Goal: Information Seeking & Learning: Check status

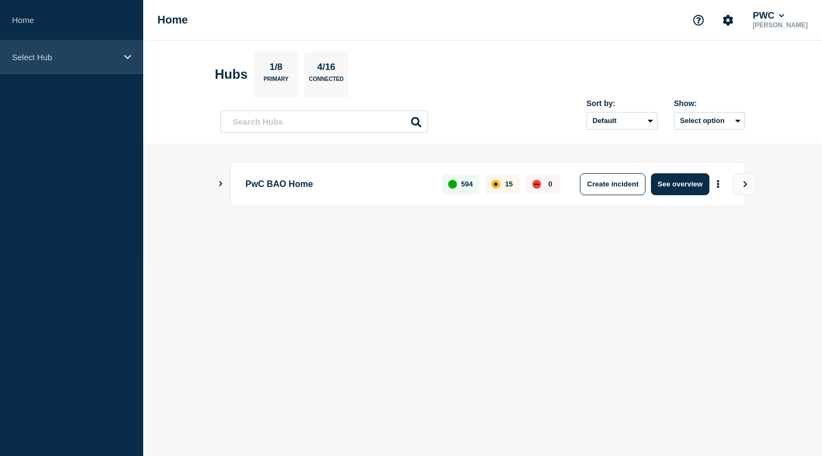
click at [124, 56] on icon at bounding box center [127, 57] width 7 height 8
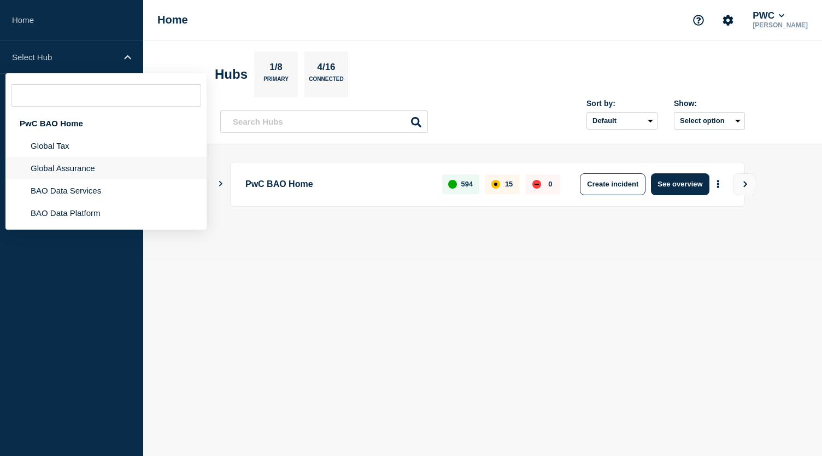
click at [91, 166] on li "Global Assurance" at bounding box center [105, 168] width 201 height 22
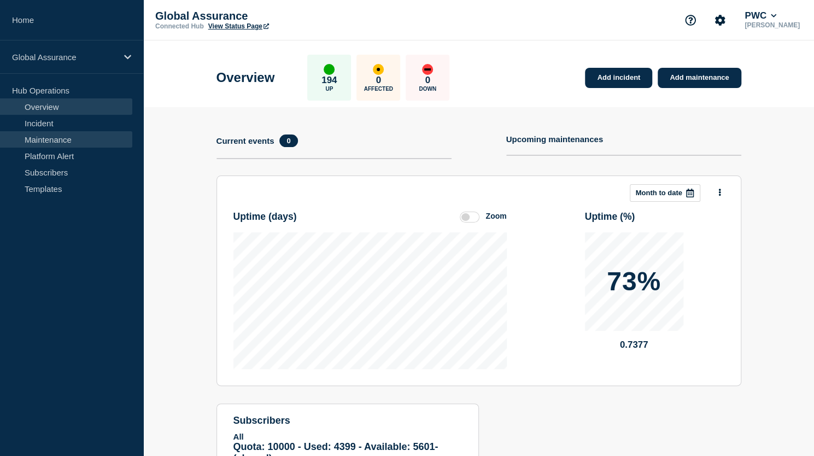
click at [83, 134] on link "Maintenance" at bounding box center [66, 139] width 132 height 16
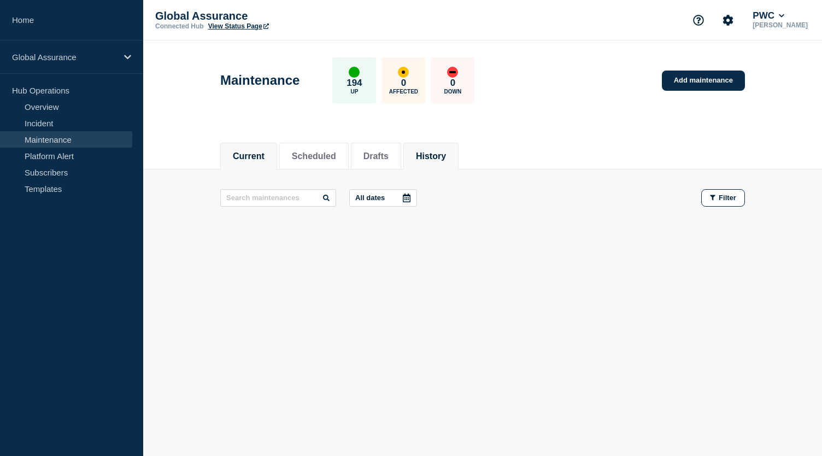
click at [446, 151] on button "History" at bounding box center [431, 156] width 30 height 10
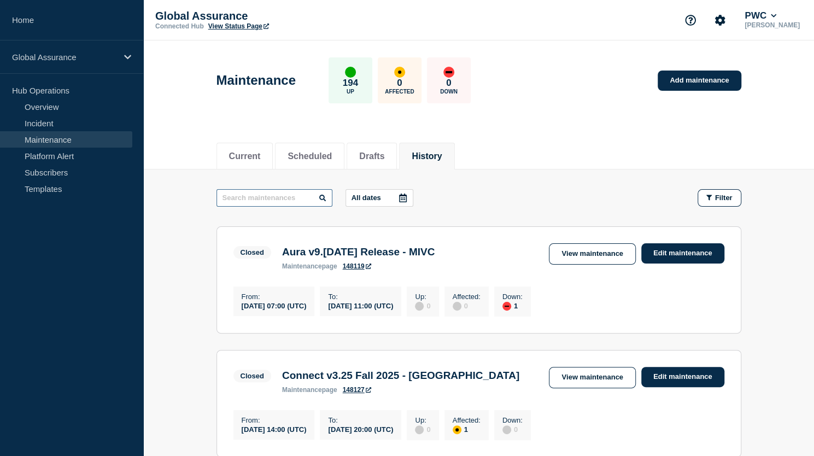
click at [295, 201] on input "text" at bounding box center [274, 197] width 116 height 17
click at [279, 196] on input "text" at bounding box center [274, 197] width 116 height 17
type input "pcs"
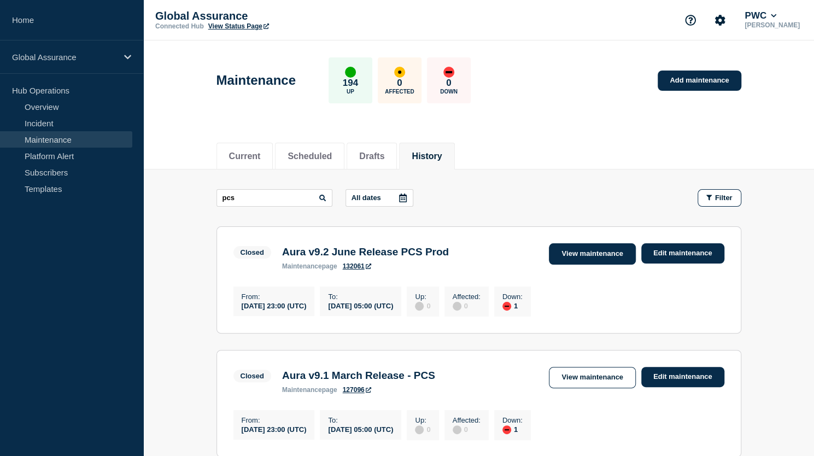
click at [571, 252] on link "View maintenance" at bounding box center [592, 253] width 86 height 21
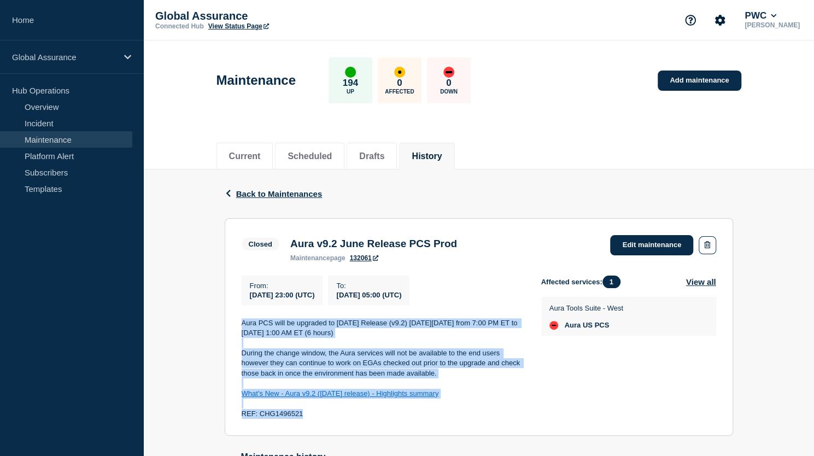
drag, startPoint x: 242, startPoint y: 322, endPoint x: 355, endPoint y: 429, distance: 155.4
click at [355, 429] on section "Closed Aura v9.2 June Release PCS Prod maintenance page 132061 Edit maintenance…" at bounding box center [479, 327] width 508 height 218
copy div "Aura PCS will be upgraded to [DATE] Release (v9.2) [DATE][DATE] from 7:00 PM ET…"
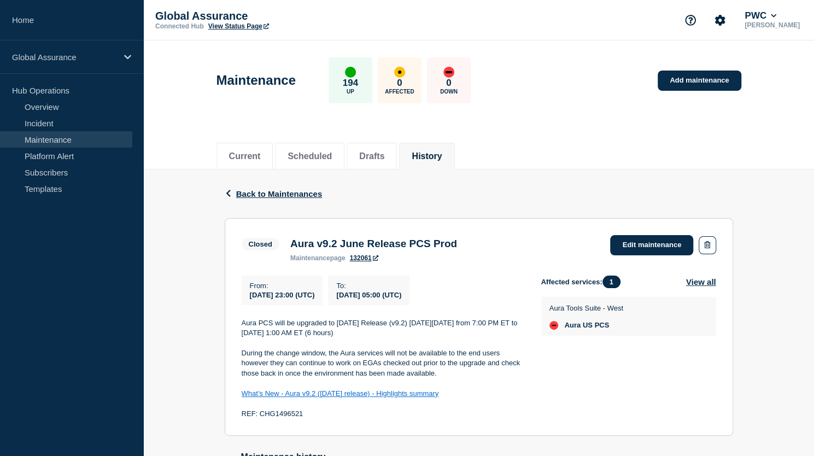
click at [738, 207] on div "Back Back to Maintenances Closed Aura v9.2 June Release PCS Prod From [DATE] 23…" at bounding box center [478, 348] width 525 height 359
drag, startPoint x: 290, startPoint y: 244, endPoint x: 489, endPoint y: 232, distance: 199.8
click at [489, 232] on section "Closed Aura v9.2 June Release PCS Prod maintenance page 132061 Edit maintenance…" at bounding box center [479, 327] width 508 height 218
copy h3 "Aura v9.2 June Release PCS Prod"
click at [734, 142] on div "Current Scheduled Drafts History" at bounding box center [478, 150] width 525 height 37
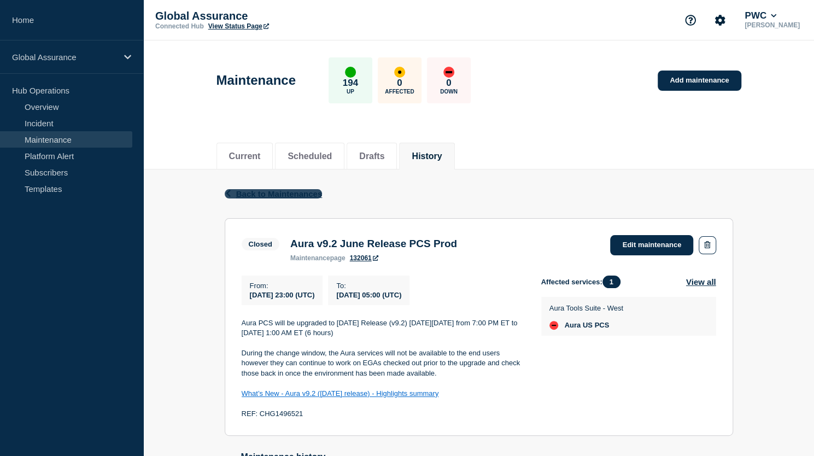
click at [253, 189] on span "Back to Maintenances" at bounding box center [279, 193] width 86 height 9
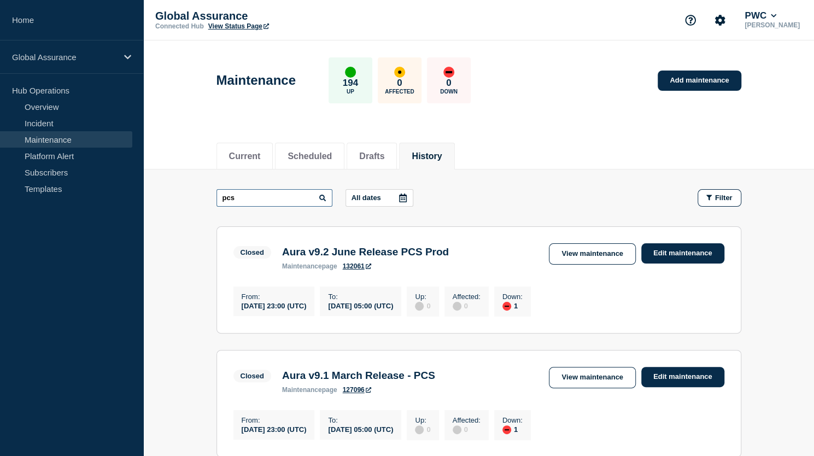
drag, startPoint x: 259, startPoint y: 195, endPoint x: 211, endPoint y: 194, distance: 48.1
type input "US Core"
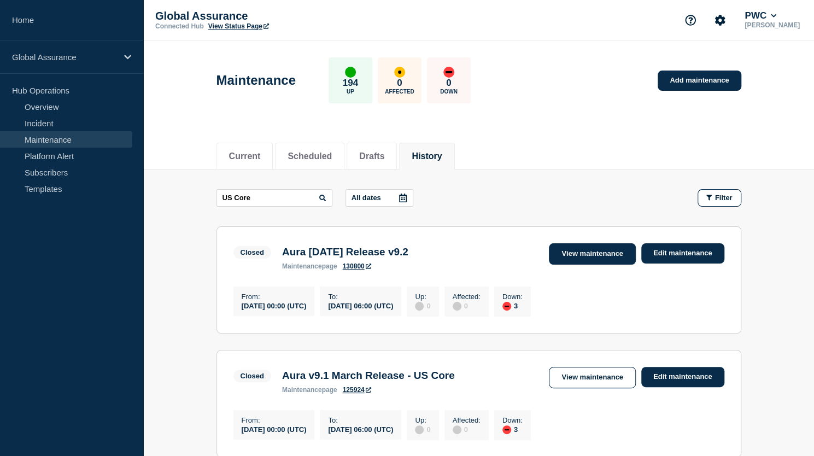
click at [575, 256] on link "View maintenance" at bounding box center [592, 253] width 86 height 21
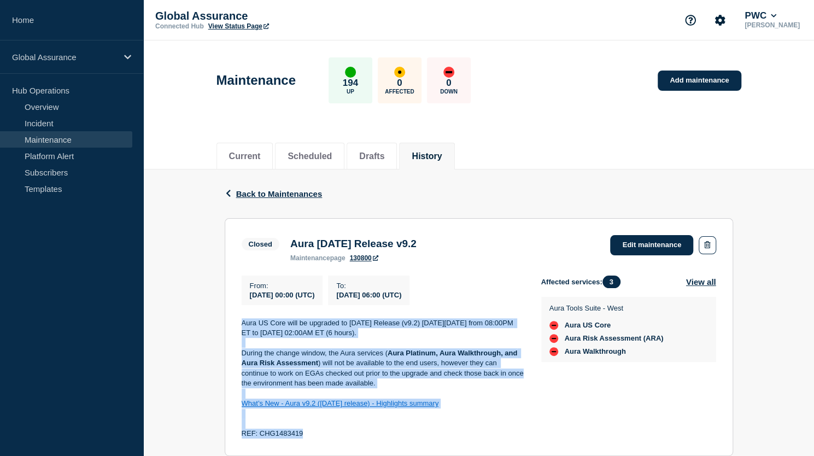
drag, startPoint x: 240, startPoint y: 325, endPoint x: 368, endPoint y: 436, distance: 169.3
click at [368, 436] on section "Closed Aura [DATE] Release v9.2 maintenance page 130800 Edit maintenance From :…" at bounding box center [479, 337] width 508 height 238
copy div "Aura US Core will be upgraded to [DATE] Release (v9.2) [DATE][DATE] from 08:00P…"
click at [700, 201] on div "Back Back to Maintenances" at bounding box center [479, 193] width 508 height 49
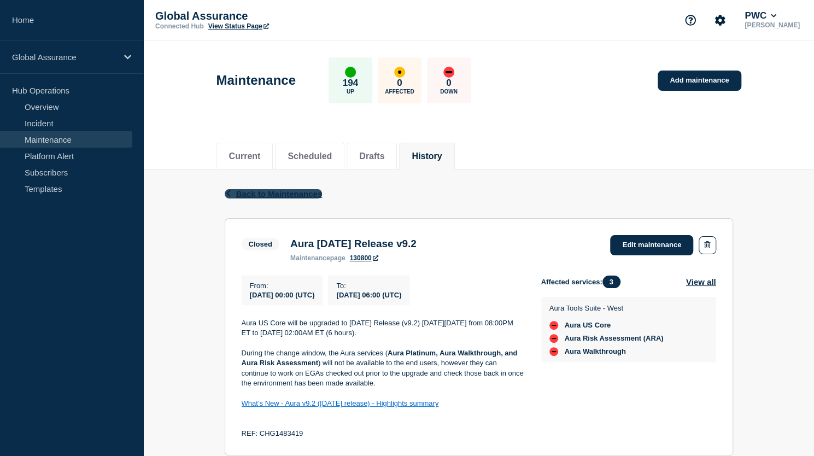
click at [252, 192] on span "Back to Maintenances" at bounding box center [279, 193] width 86 height 9
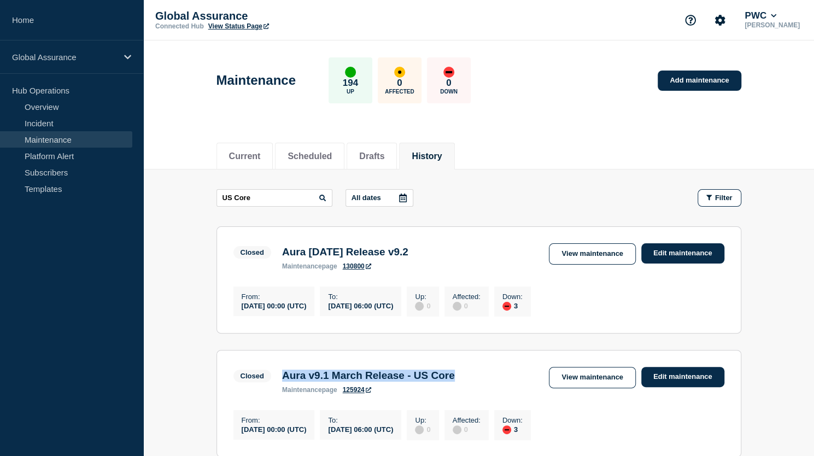
drag, startPoint x: 284, startPoint y: 380, endPoint x: 480, endPoint y: 372, distance: 196.9
click at [460, 372] on div "Aura v9.1 March Release - US Core maintenance page 125924" at bounding box center [369, 381] width 184 height 24
copy h3 "Aura v9.1 March Release - US Core"
